Goal: Task Accomplishment & Management: Manage account settings

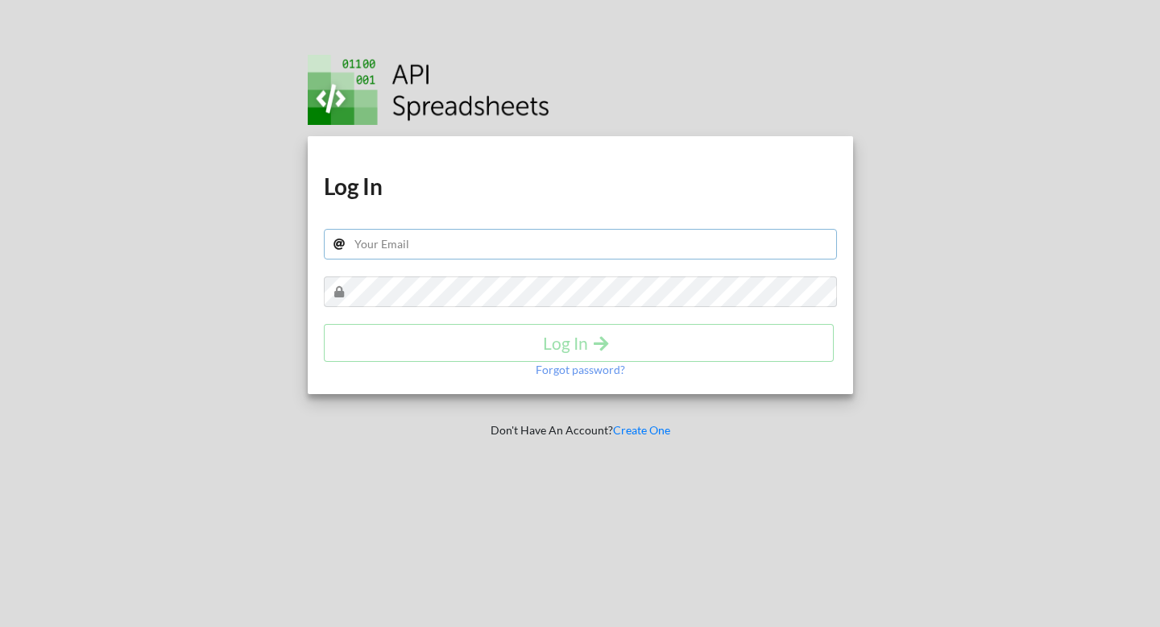
click at [442, 246] on input "text" at bounding box center [580, 244] width 513 height 31
type input "[EMAIL_ADDRESS][DOMAIN_NAME]"
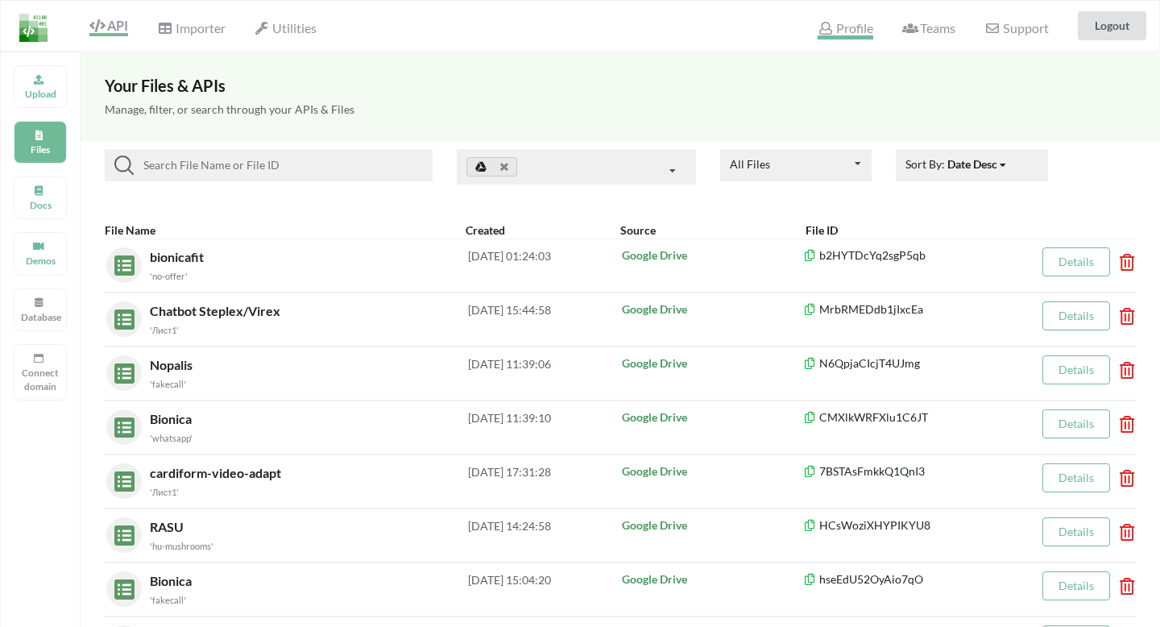
click at [859, 30] on span "Profile" at bounding box center [845, 29] width 55 height 19
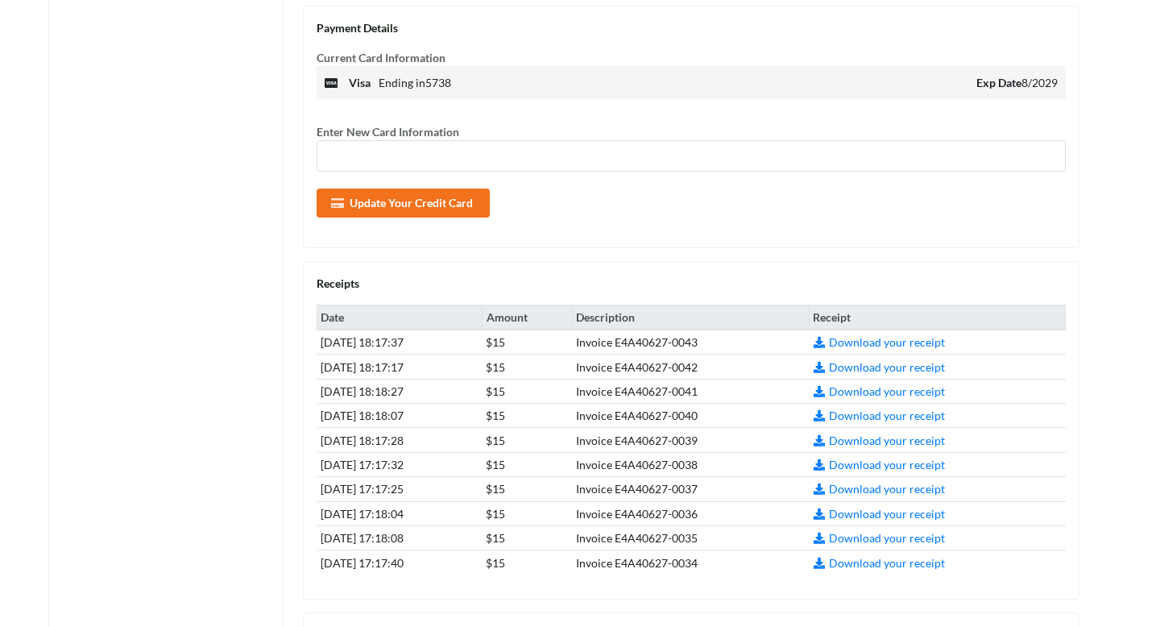
scroll to position [515, 0]
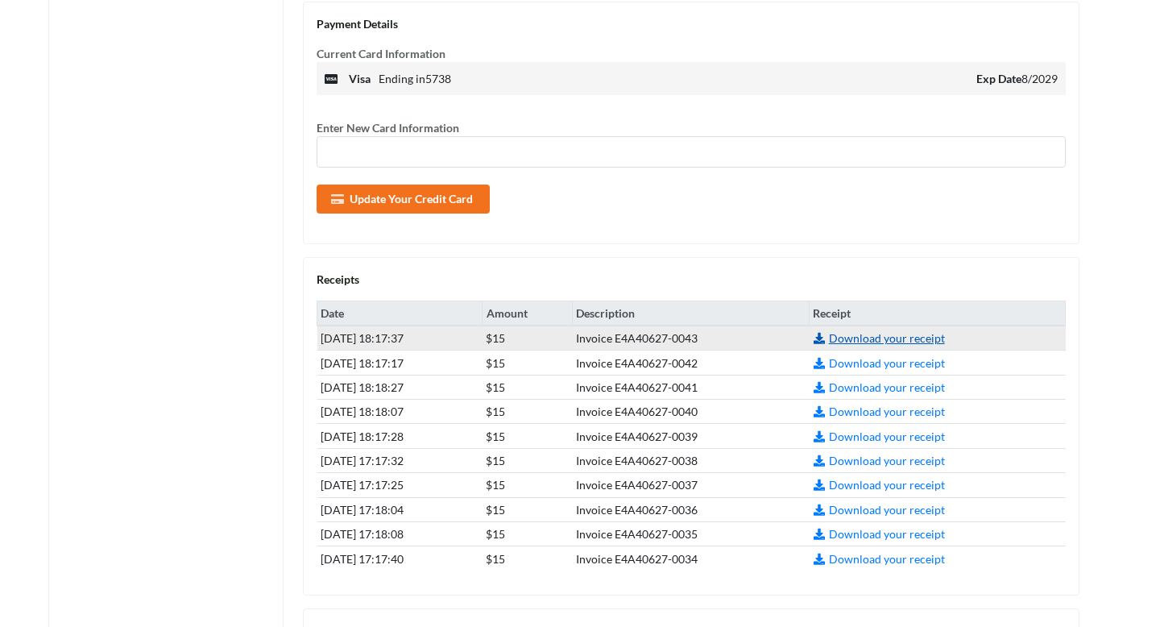
click at [886, 340] on link "Download your receipt" at bounding box center [879, 338] width 132 height 14
